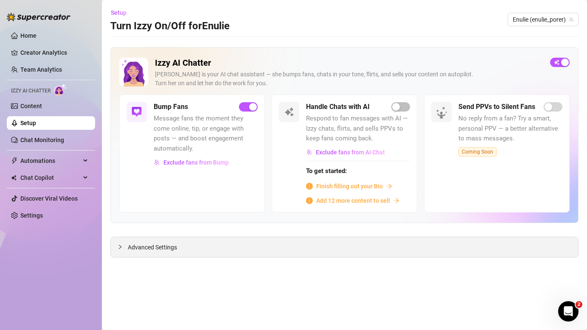
click at [157, 251] on span "Advanced Settings" at bounding box center [152, 247] width 49 height 9
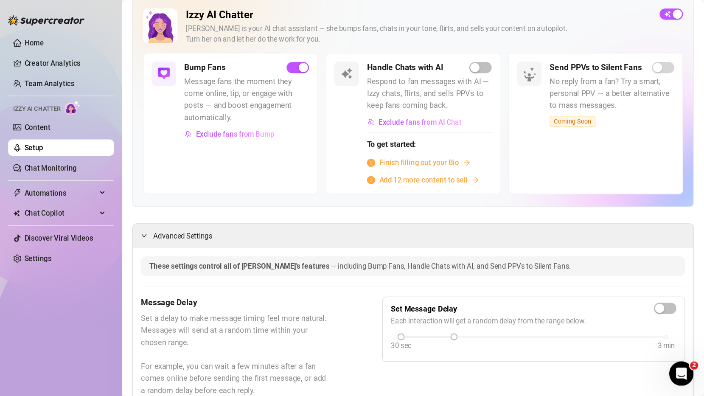
scroll to position [48, 0]
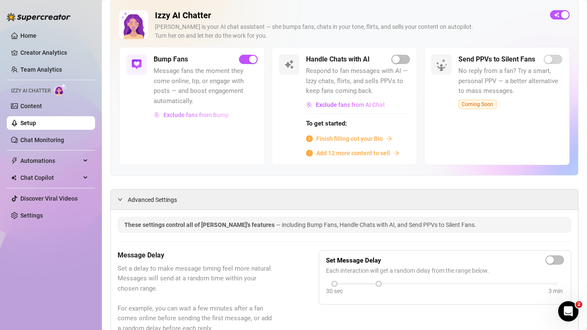
click at [182, 116] on span "Exclude fans from Bump" at bounding box center [195, 115] width 65 height 7
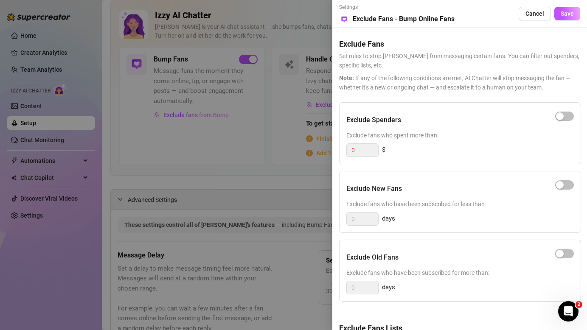
click at [438, 314] on div "Exclude Spenders Exclude fans who spent more than: 0 $ Exclude New Fans Exclude…" at bounding box center [459, 242] width 241 height 280
click at [466, 227] on div "Exclude New Fans Exclude fans who have been subscribed for less than: 0 days" at bounding box center [460, 202] width 242 height 62
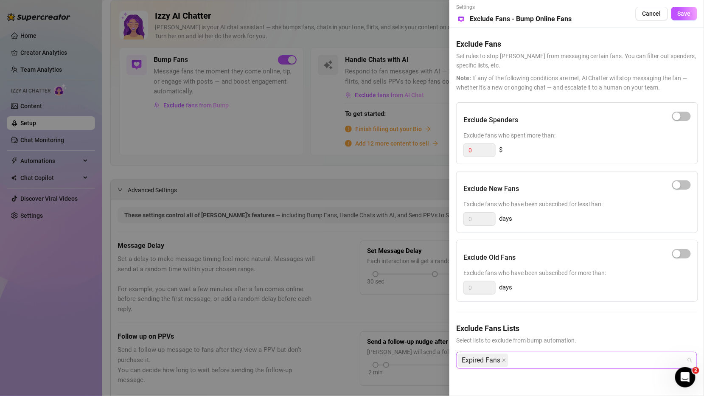
click at [530, 330] on div "Expired Fans" at bounding box center [572, 360] width 229 height 15
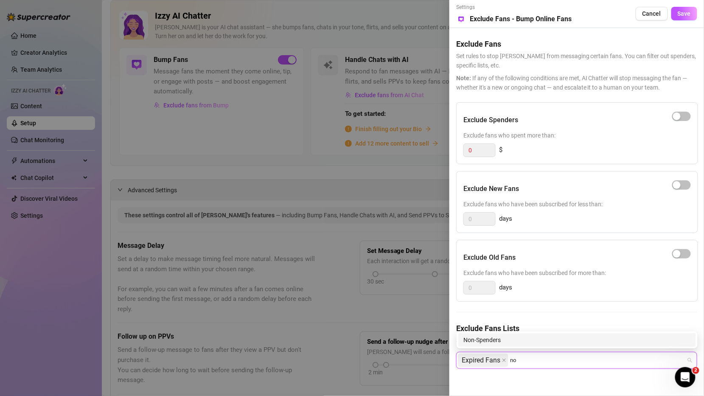
type input "n"
type input "b"
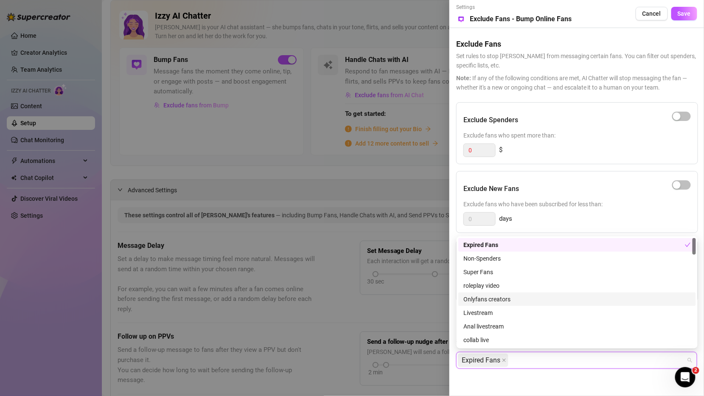
click at [316, 206] on div at bounding box center [352, 198] width 704 height 396
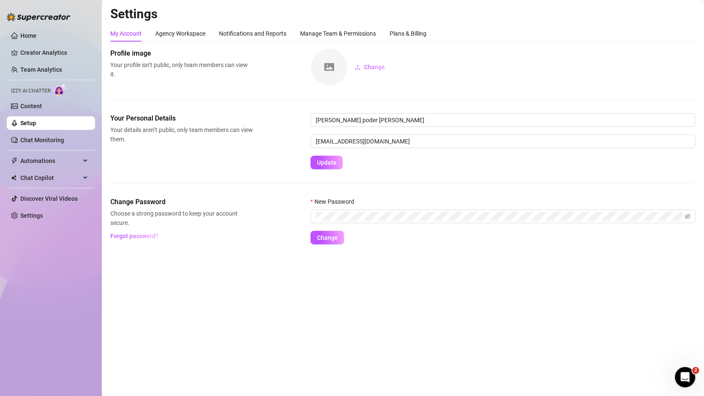
click at [36, 124] on link "Setup" at bounding box center [28, 123] width 16 height 7
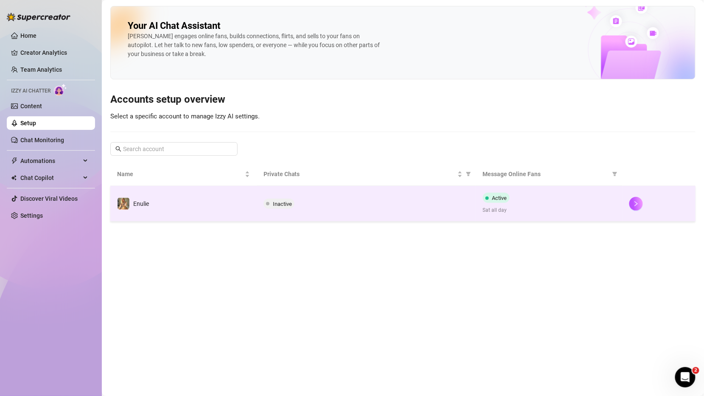
click at [348, 188] on td "Inactive" at bounding box center [366, 204] width 219 height 36
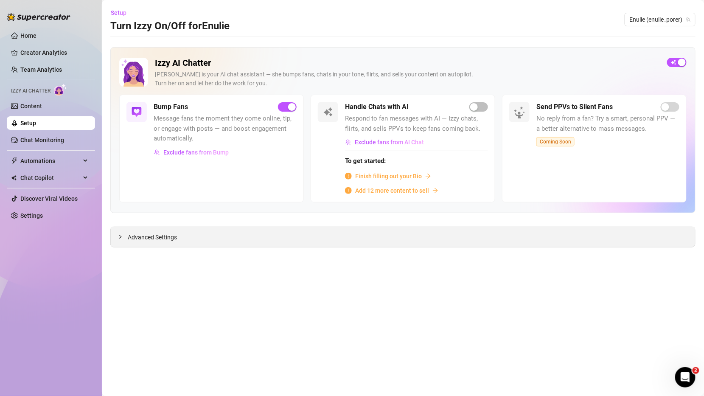
click at [117, 228] on div "Advanced Settings" at bounding box center [403, 237] width 584 height 20
click at [202, 151] on span "Exclude fans from Bump" at bounding box center [195, 152] width 65 height 7
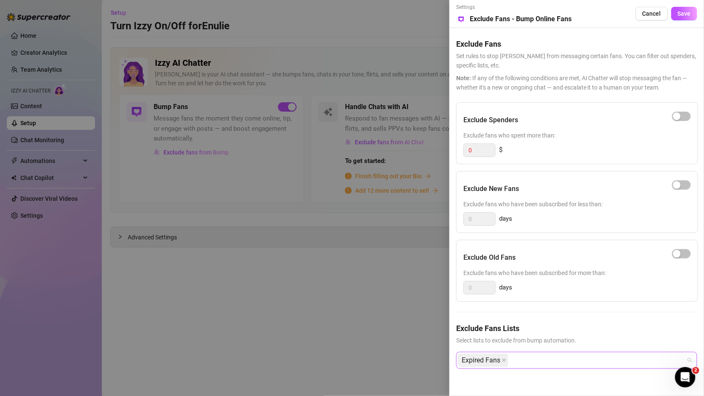
click at [528, 330] on div "Expired Fans" at bounding box center [572, 360] width 229 height 15
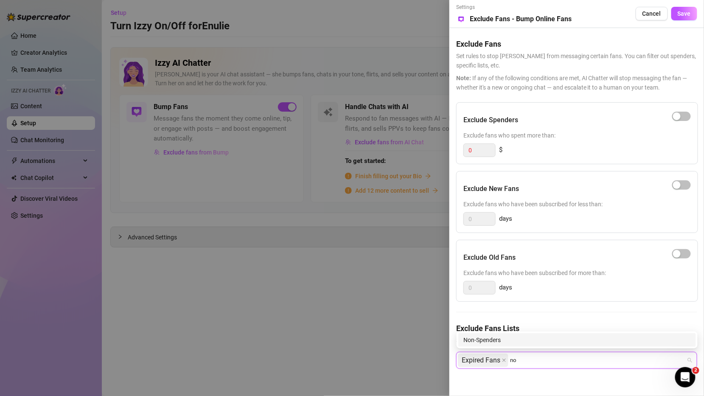
type input "n"
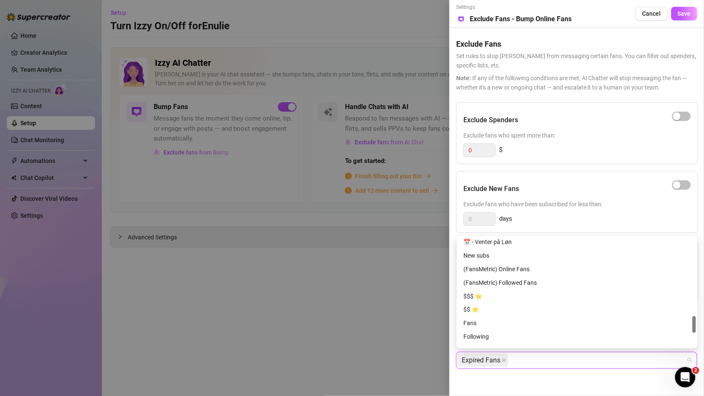
scroll to position [597, 0]
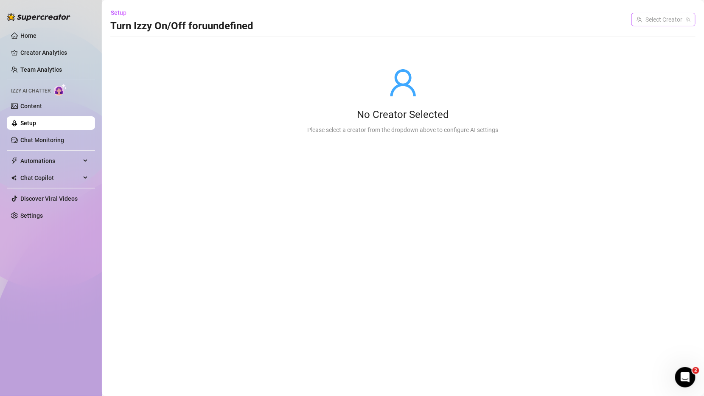
click at [648, 16] on input "search" at bounding box center [660, 19] width 46 height 13
click at [647, 41] on span "Enulie" at bounding box center [642, 36] width 16 height 9
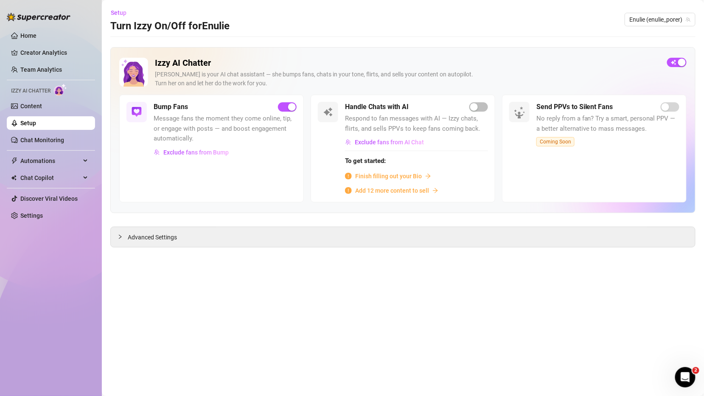
click at [196, 140] on span "Message fans the moment they come online, tip, or engage with posts — and boost…" at bounding box center [225, 129] width 143 height 30
click at [196, 149] on span "Exclude fans from Bump" at bounding box center [195, 152] width 65 height 7
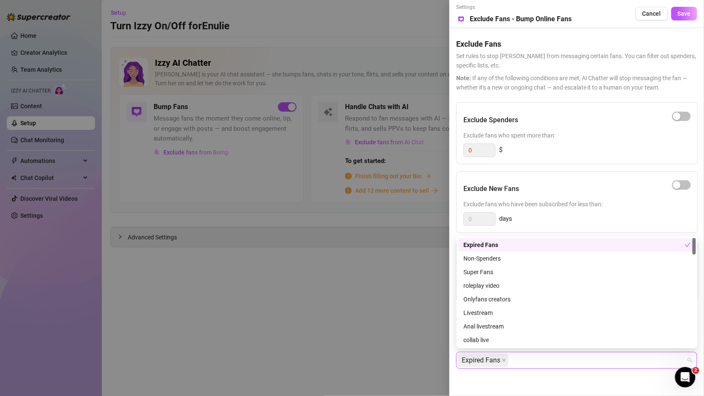
click at [556, 359] on div "Expired Fans" at bounding box center [572, 360] width 229 height 15
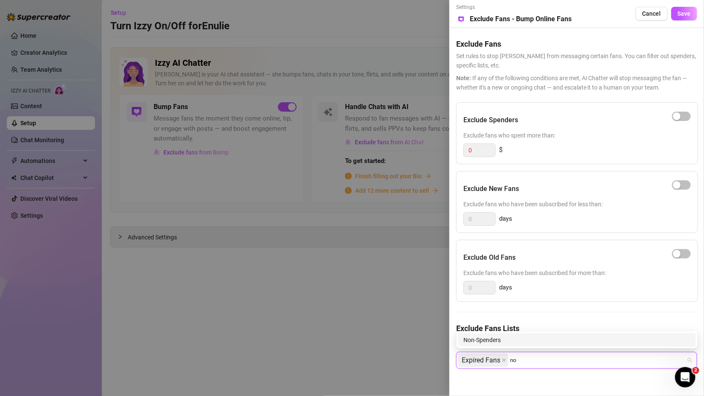
type input "n"
type input "b"
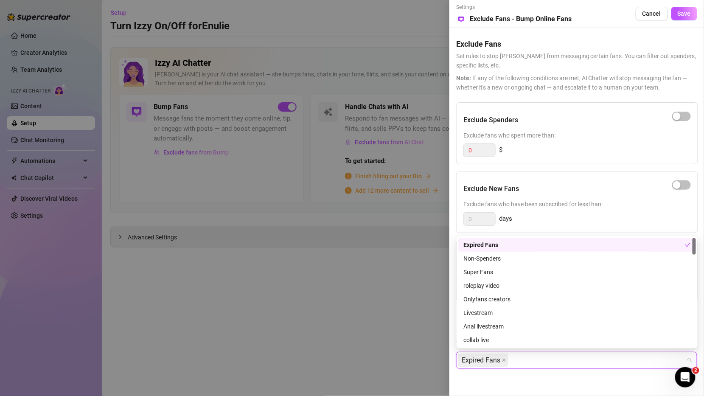
click at [577, 195] on div "Exclude New Fans" at bounding box center [576, 188] width 227 height 21
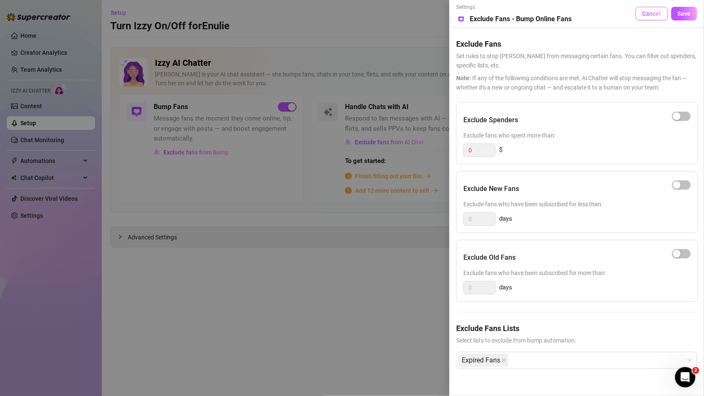
click at [646, 14] on span "Cancel" at bounding box center [652, 13] width 19 height 7
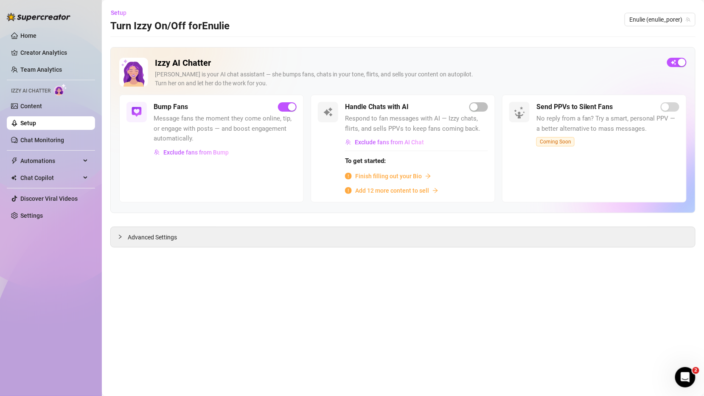
click at [118, 246] on main "Setup Turn Izzy On/Off for Enulie Enulie (enulie_porer) Izzy AI Chatter Izzy is…" at bounding box center [403, 198] width 602 height 396
click at [120, 241] on div "Advanced Settings" at bounding box center [403, 237] width 584 height 20
click at [127, 236] on div at bounding box center [123, 236] width 10 height 9
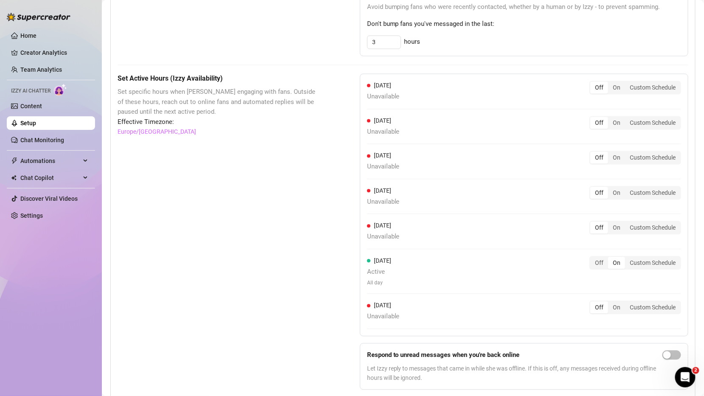
scroll to position [556, 0]
click at [606, 262] on div "Off" at bounding box center [599, 263] width 18 height 12
click at [592, 258] on input "Off" at bounding box center [592, 258] width 0 height 0
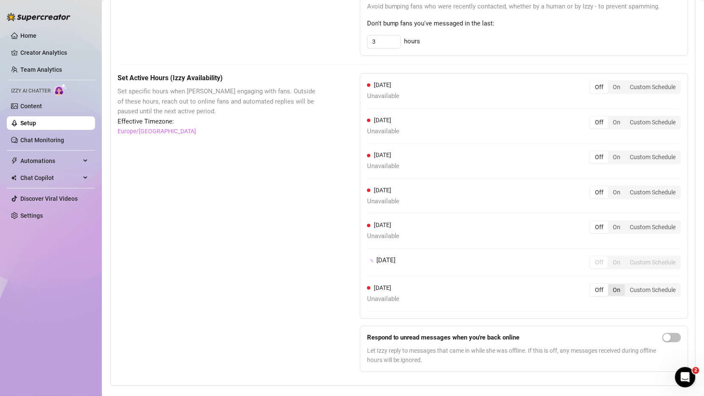
click at [614, 287] on div "On" at bounding box center [616, 290] width 17 height 12
click at [610, 286] on input "On" at bounding box center [610, 286] width 0 height 0
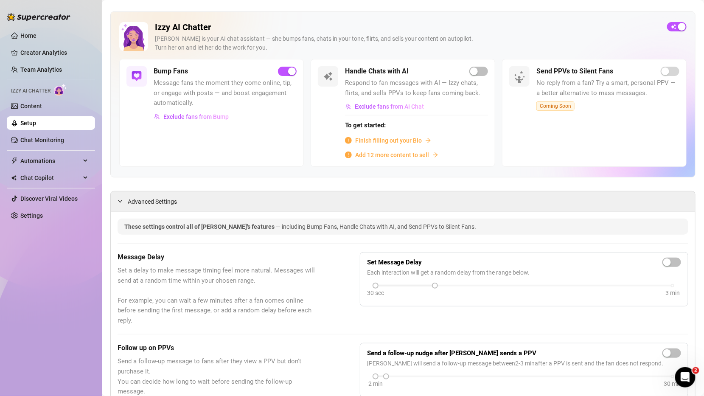
scroll to position [0, 0]
